Goal: Information Seeking & Learning: Learn about a topic

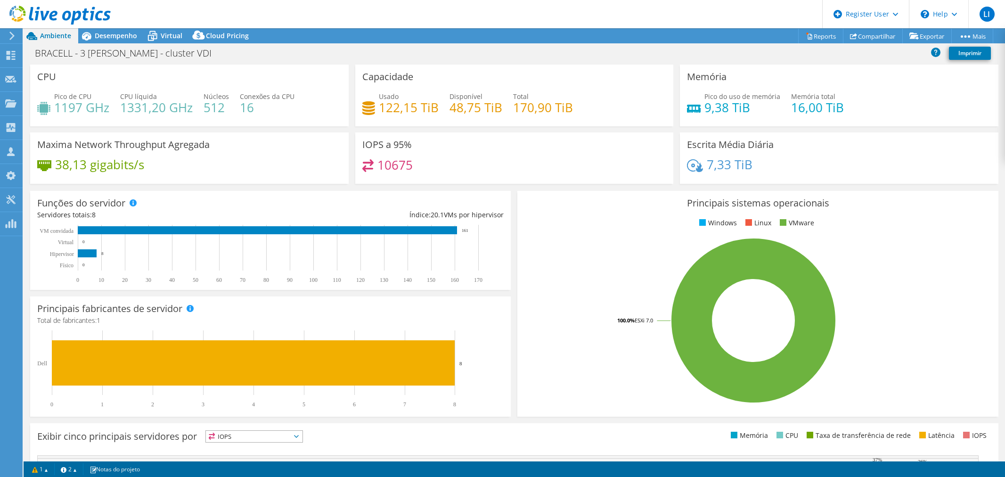
select select "SouthAmerica"
select select "USD"
click at [169, 33] on span "Virtual" at bounding box center [172, 35] width 22 height 9
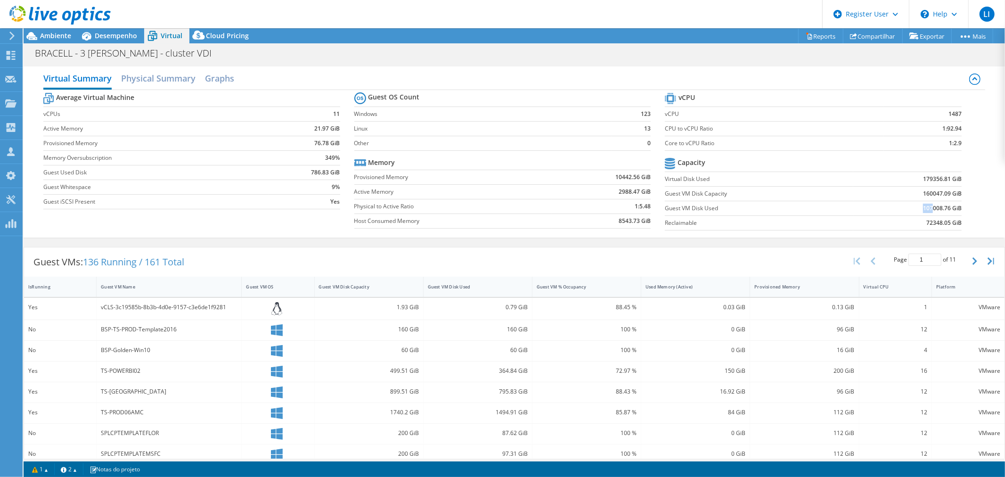
drag, startPoint x: 925, startPoint y: 208, endPoint x: 914, endPoint y: 208, distance: 10.4
click at [914, 208] on td "107008.76 GiB" at bounding box center [907, 208] width 109 height 15
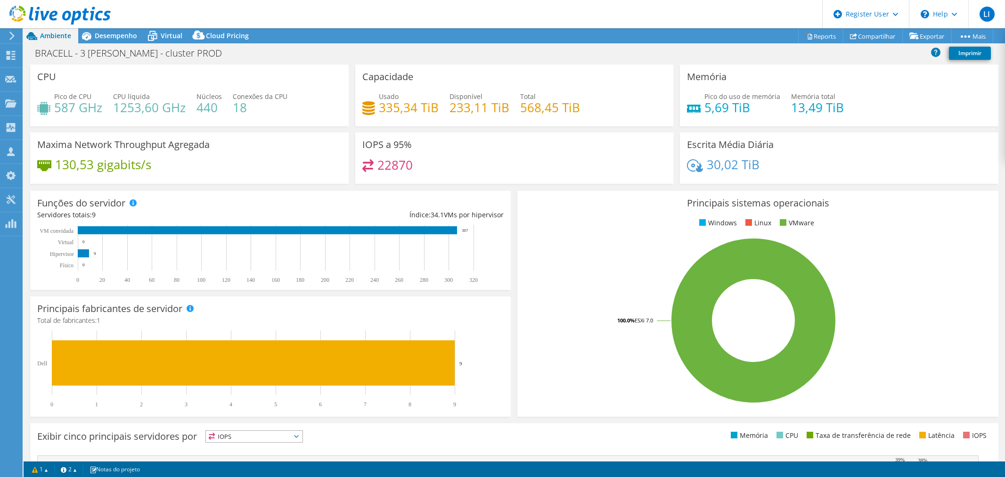
select select "SouthAmerica"
select select "USD"
click at [108, 31] on div at bounding box center [55, 16] width 111 height 32
click at [118, 38] on span "Desempenho" at bounding box center [116, 35] width 42 height 9
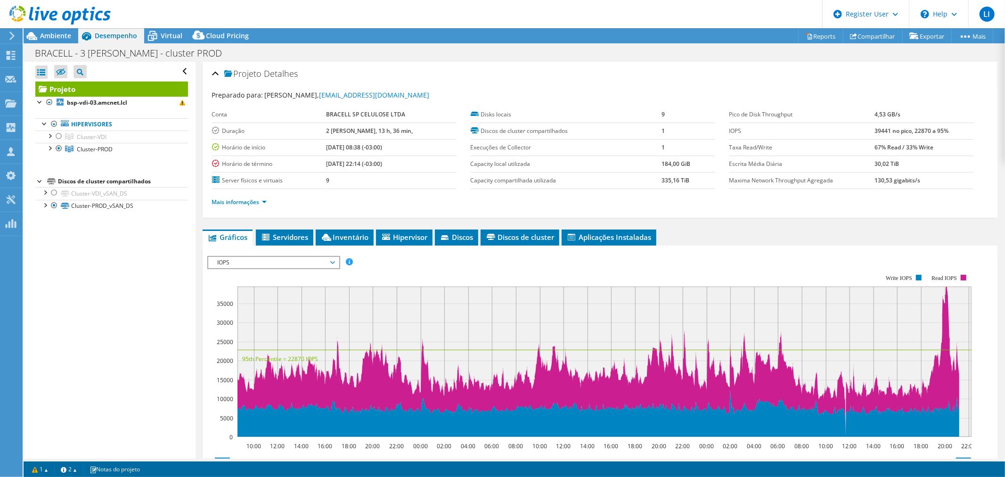
click at [280, 261] on span "IOPS" at bounding box center [273, 262] width 121 height 11
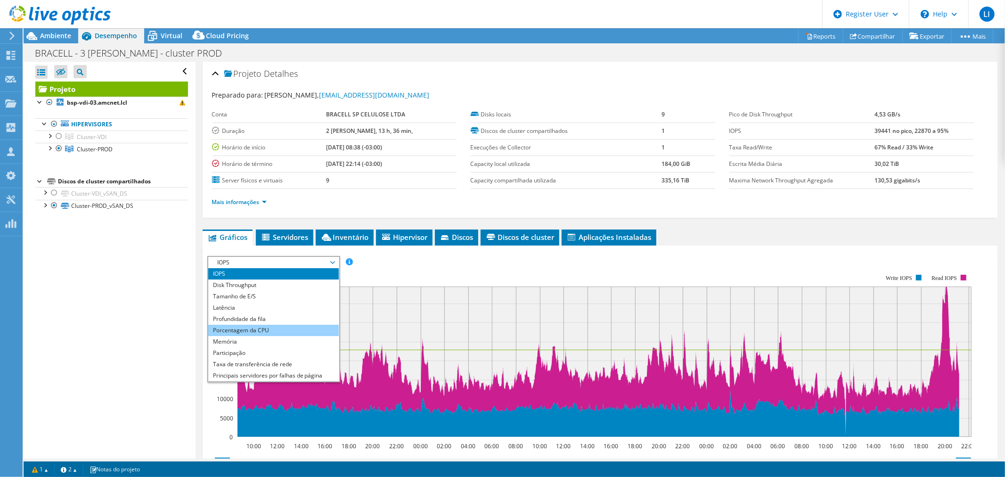
click at [275, 328] on li "Porcentagem da CPU" at bounding box center [273, 330] width 130 height 11
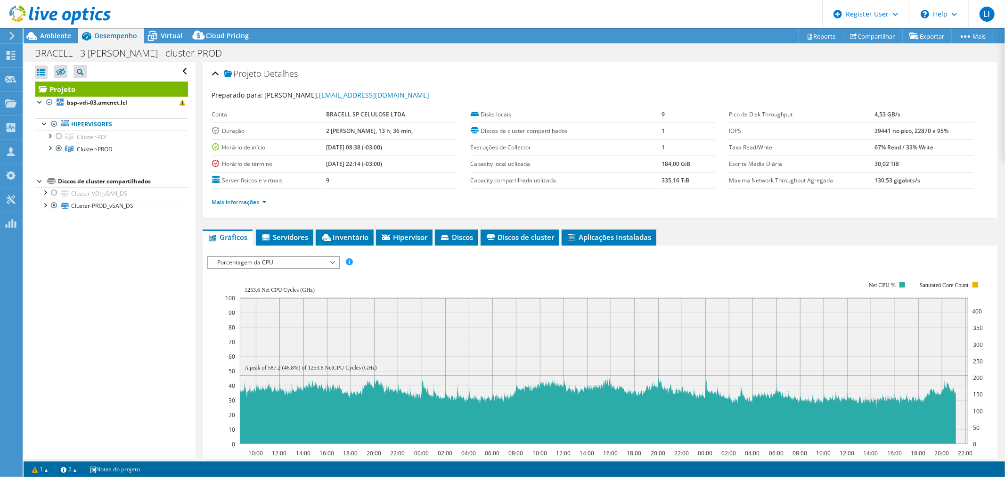
click at [310, 257] on span "Porcentagem da CPU" at bounding box center [273, 262] width 121 height 11
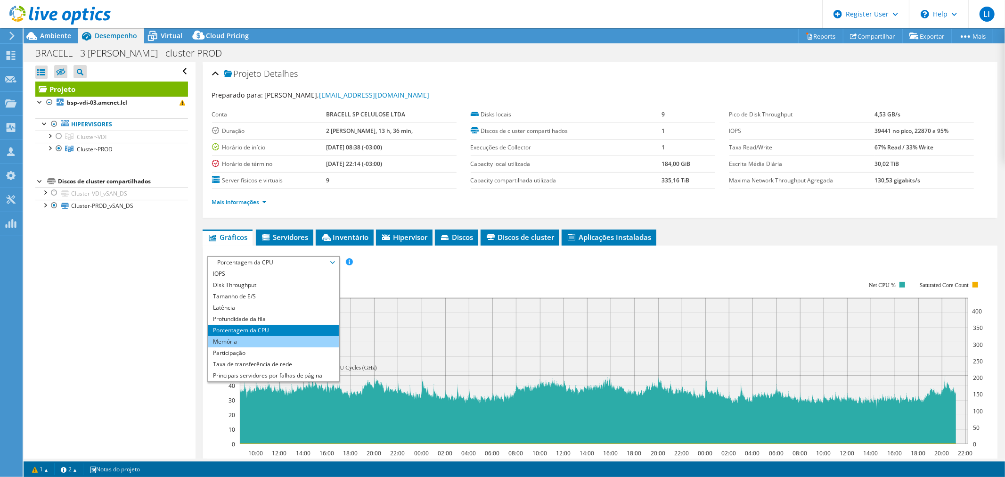
click at [279, 339] on li "Memória" at bounding box center [273, 341] width 130 height 11
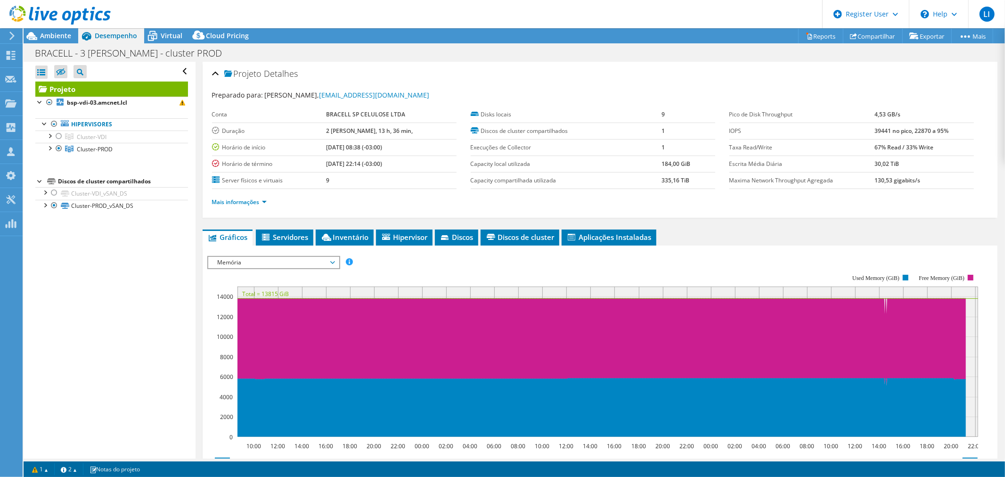
click at [295, 260] on span "Memória" at bounding box center [273, 262] width 121 height 11
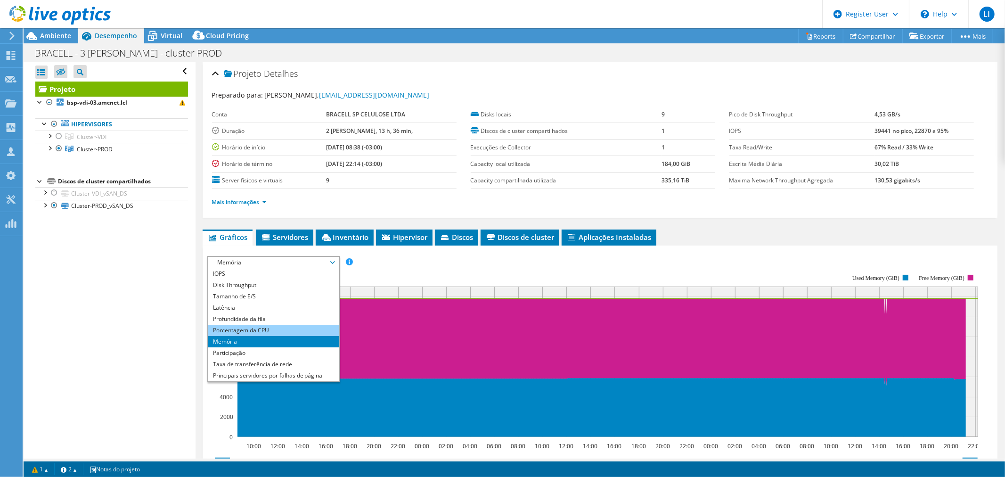
click at [265, 329] on li "Porcentagem da CPU" at bounding box center [273, 330] width 130 height 11
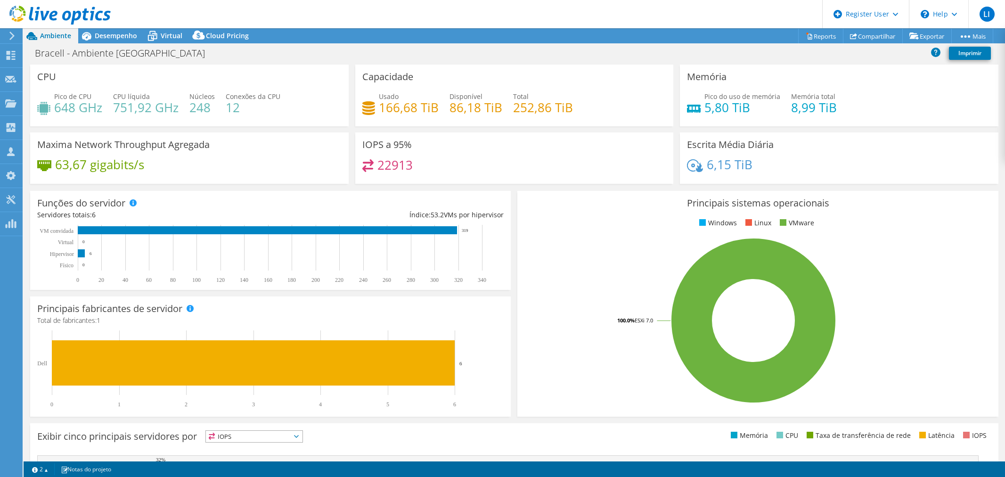
select select "SouthAmerica"
select select "USD"
